Goal: Check status: Check status

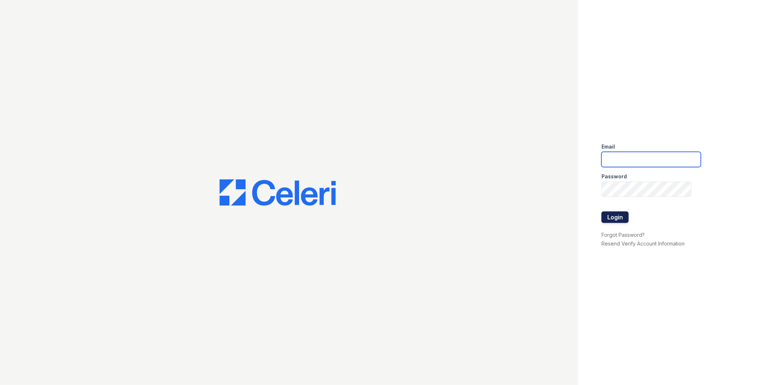
type input "Arden1@cafmanagement.com"
click at [624, 216] on button "Login" at bounding box center [615, 217] width 27 height 12
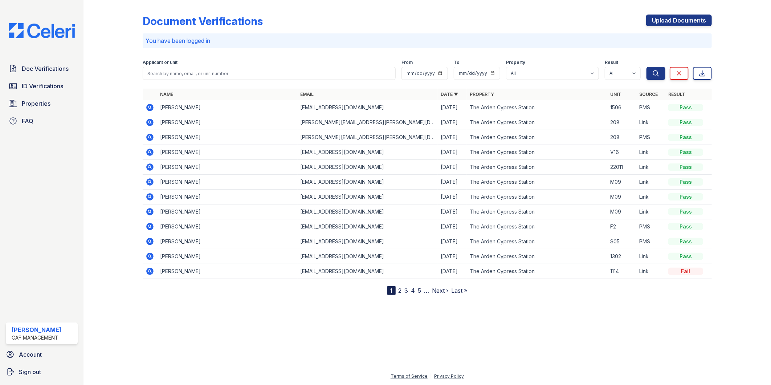
click at [151, 106] on icon at bounding box center [149, 107] width 7 height 7
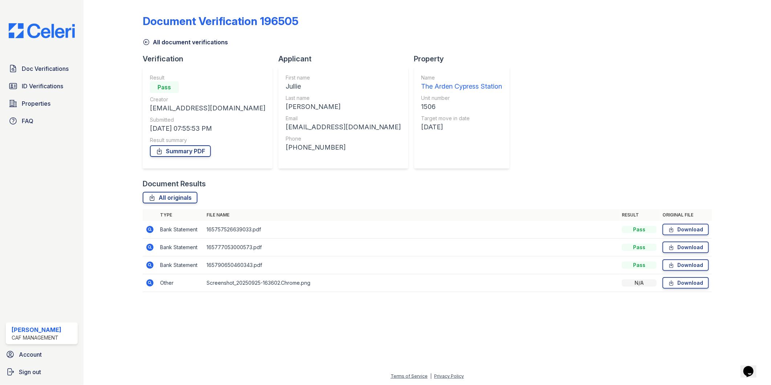
click at [148, 264] on icon at bounding box center [149, 265] width 7 height 7
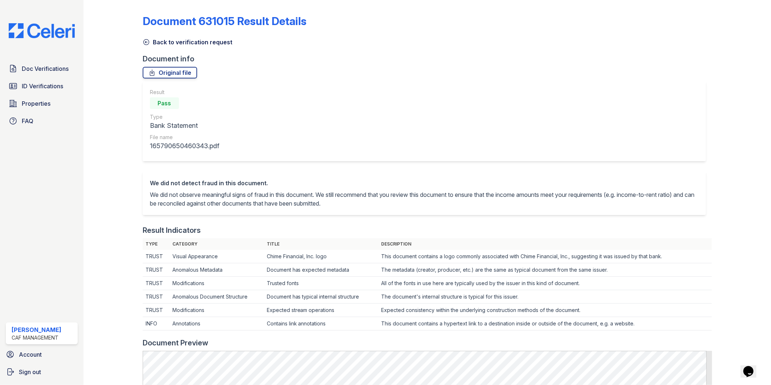
click at [147, 40] on icon at bounding box center [145, 42] width 5 height 5
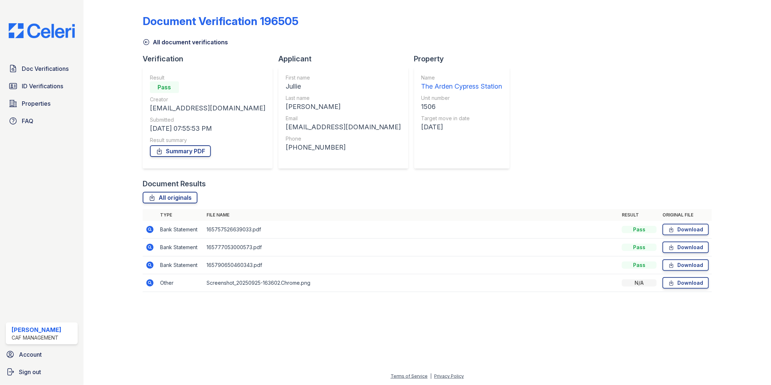
click at [153, 285] on icon at bounding box center [150, 283] width 9 height 9
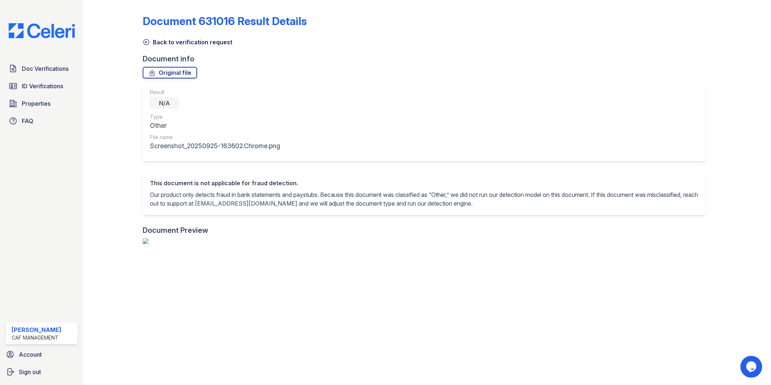
click at [150, 42] on link "Back to verification request" at bounding box center [188, 42] width 90 height 9
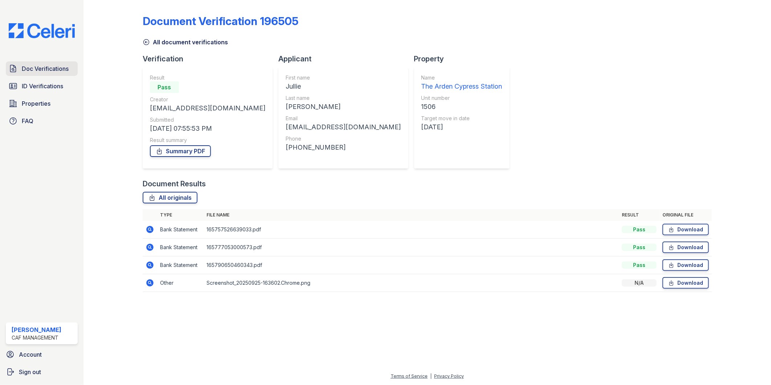
click at [40, 66] on span "Doc Verifications" at bounding box center [45, 68] width 47 height 9
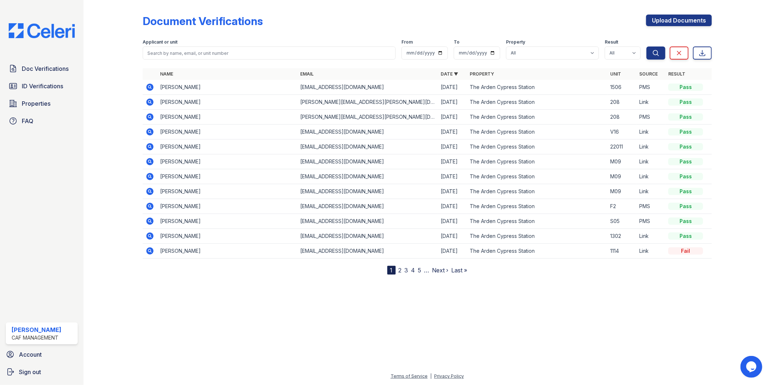
click at [238, 309] on div at bounding box center [427, 329] width 665 height 86
